Goal: Transaction & Acquisition: Purchase product/service

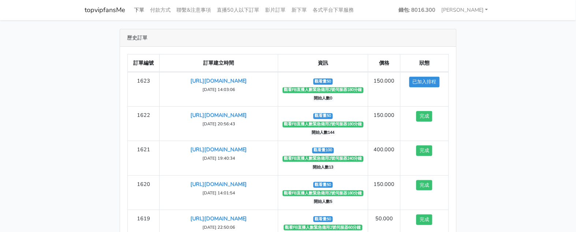
click at [139, 7] on link "下單" at bounding box center [139, 10] width 16 height 14
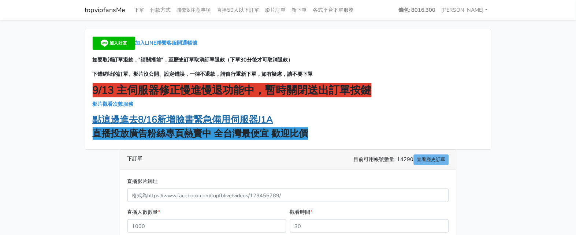
click at [224, 120] on strong "點這邊進去8/16新增臉書緊急備用伺服器J1A" at bounding box center [183, 119] width 180 height 12
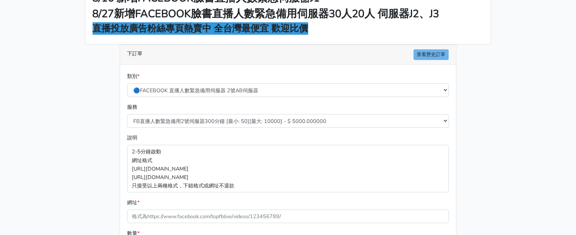
scroll to position [45, 0]
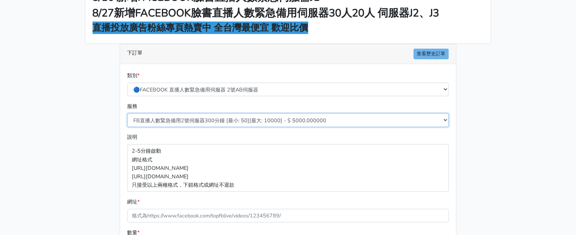
click at [216, 118] on select "FB直播人數緊急備用2號伺服器300分鐘 [最小: 50][最大: 10000] - $ 5000.000000 FB直播人數緊急備用2號伺服器60分鐘 [最…" at bounding box center [287, 120] width 321 height 14
select select "573"
click at [127, 113] on select "FB直播人數緊急備用2號伺服器300分鐘 [最小: 50][最大: 10000] - $ 5000.000000 FB直播人數緊急備用2號伺服器60分鐘 [最…" at bounding box center [287, 120] width 321 height 14
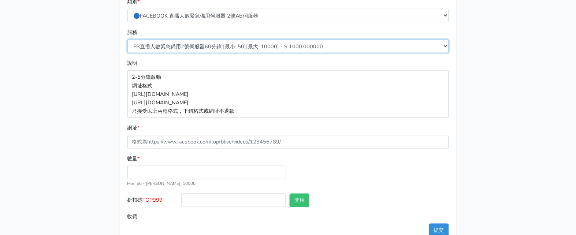
scroll to position [137, 0]
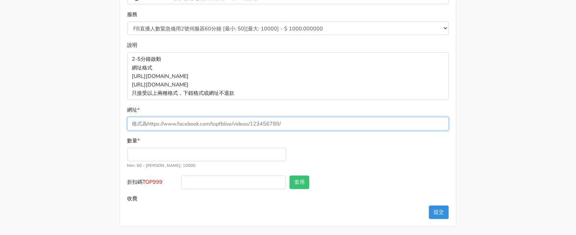
click at [172, 123] on input "網址 *" at bounding box center [287, 124] width 321 height 14
paste input "https://www.facebook.com/100083399346069/videos/770849459048825"
type input "https://www.facebook.com/100083399346069/videos/770849459048825"
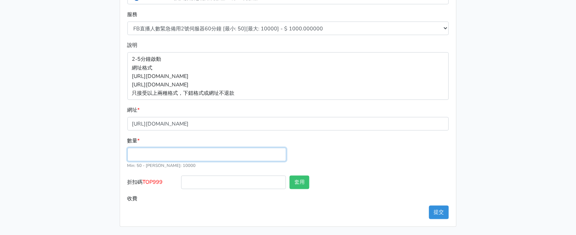
click at [158, 156] on input "數量 *" at bounding box center [206, 155] width 159 height 14
type input "50"
type input "50.000"
click at [160, 181] on span "TOP999" at bounding box center [153, 182] width 20 height 7
click at [181, 181] on input "折扣碼 TOP999" at bounding box center [233, 183] width 105 height 14
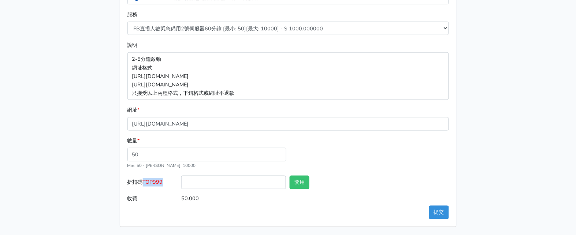
click at [160, 181] on span "TOP999" at bounding box center [153, 182] width 20 height 7
click at [181, 181] on input "折扣碼 TOP999" at bounding box center [233, 183] width 105 height 14
copy span "TOP999"
click at [215, 181] on input "折扣碼 TOP999" at bounding box center [233, 183] width 105 height 14
paste input "TOP999"
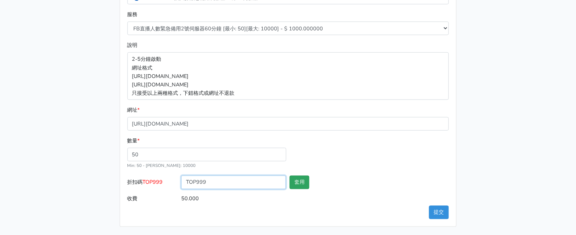
type input "TOP999"
click at [294, 184] on button "套用" at bounding box center [300, 183] width 20 height 14
type input "套用失敗"
click at [433, 211] on button "提交" at bounding box center [439, 213] width 20 height 14
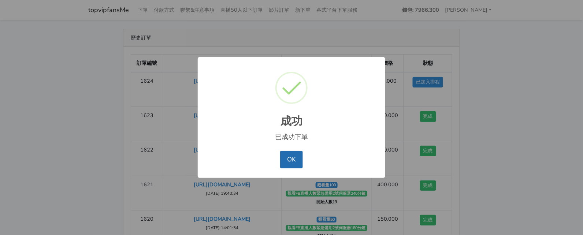
drag, startPoint x: 291, startPoint y: 154, endPoint x: 285, endPoint y: 141, distance: 14.2
click at [292, 154] on button "OK" at bounding box center [291, 160] width 22 height 18
